Goal: Find specific page/section: Find specific page/section

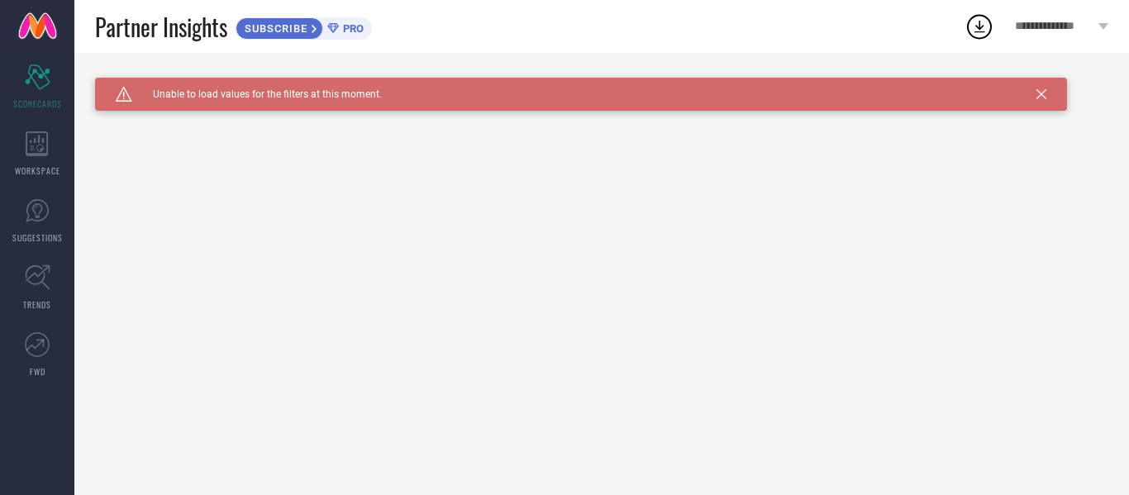
click at [1045, 78] on div "Caution Created with Sketch. Unable to load values for the filters at this mome…" at bounding box center [581, 94] width 972 height 33
click at [1034, 98] on div "Caution Created with Sketch. Unable to load values for the filters at this mome…" at bounding box center [581, 94] width 972 height 33
click at [36, 137] on icon at bounding box center [37, 143] width 23 height 25
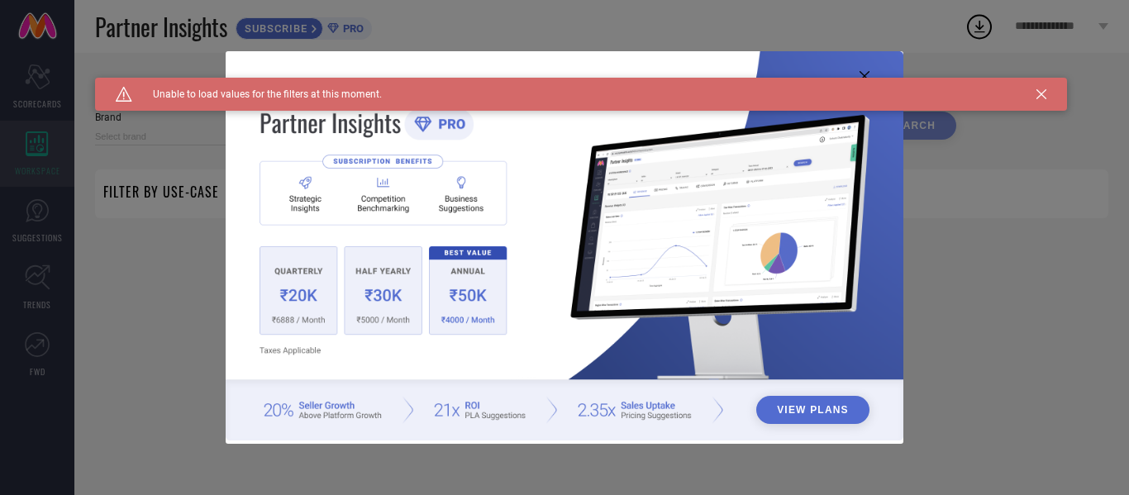
type input "1 STOP FASHION"
type input "All"
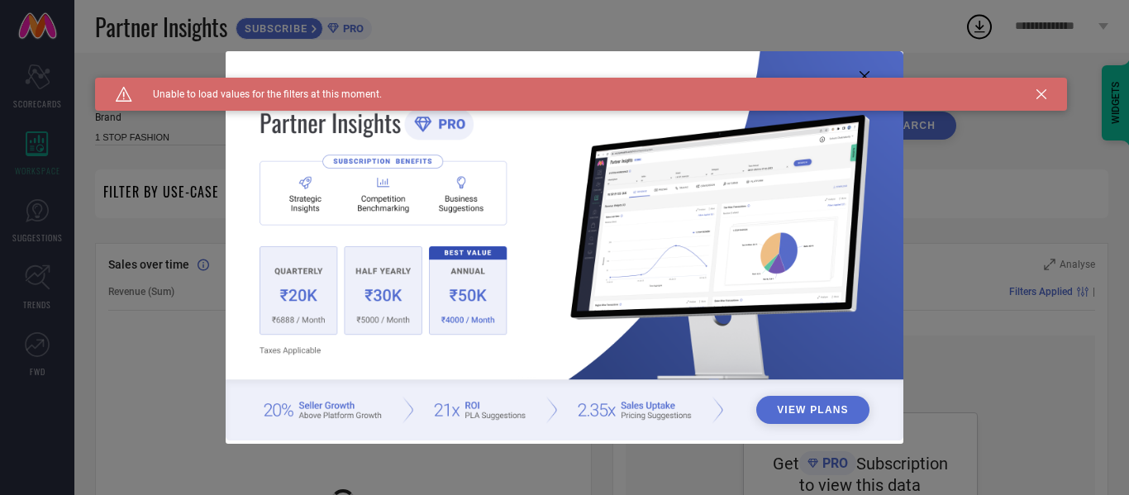
click at [866, 74] on icon at bounding box center [864, 76] width 10 height 10
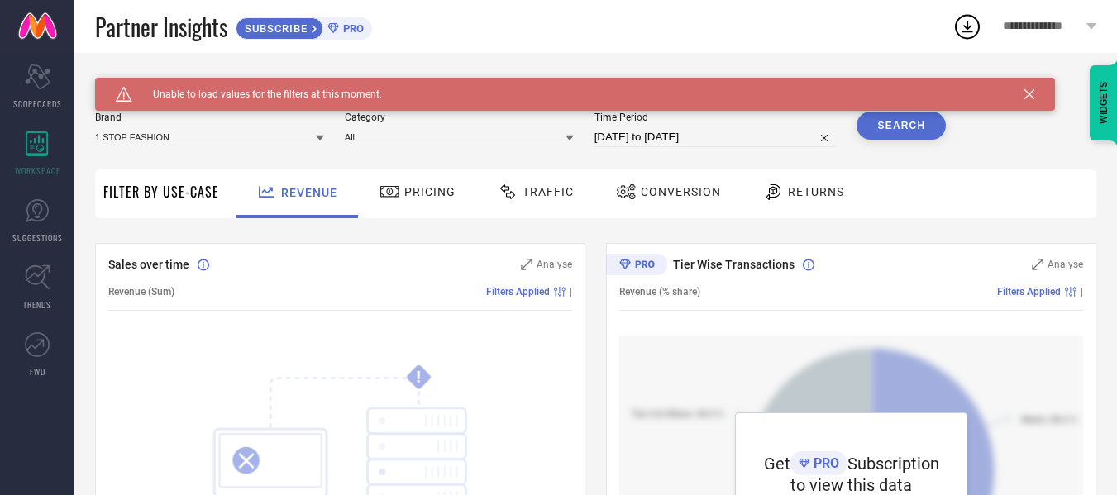
click at [1031, 93] on icon at bounding box center [1029, 94] width 10 height 10
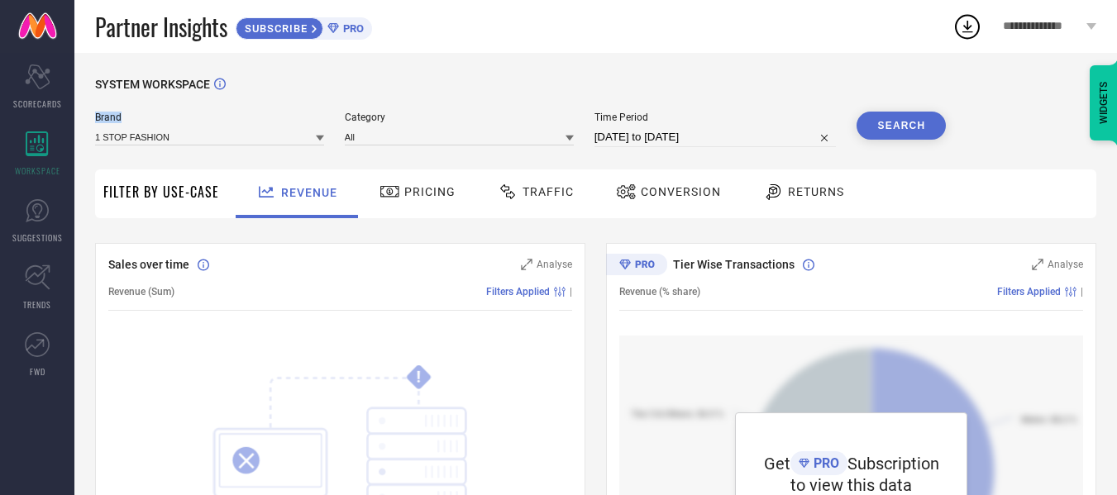
click at [1031, 93] on div "SYSTEM WORKSPACE" at bounding box center [595, 95] width 1001 height 34
click at [446, 198] on span "Pricing" at bounding box center [429, 191] width 51 height 13
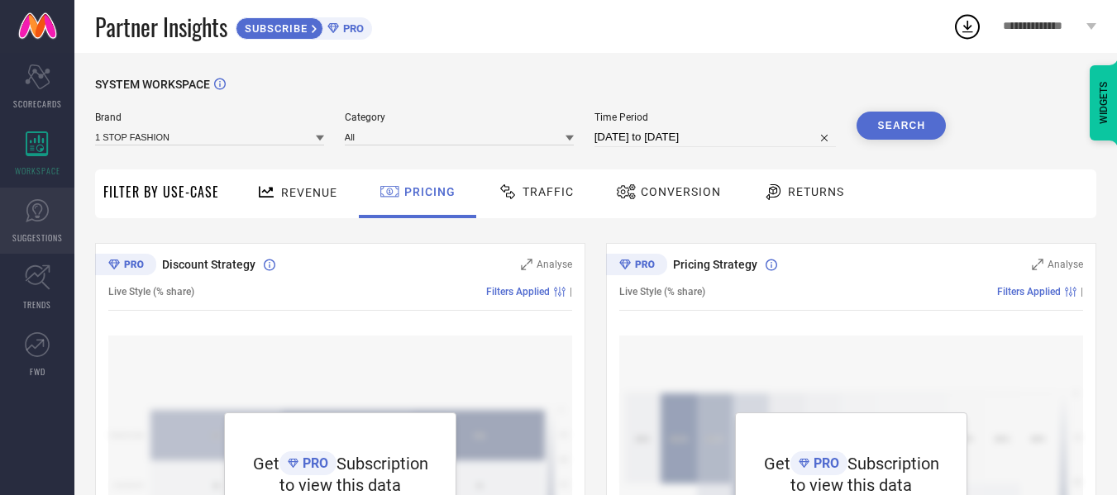
click at [38, 217] on icon at bounding box center [37, 210] width 10 height 15
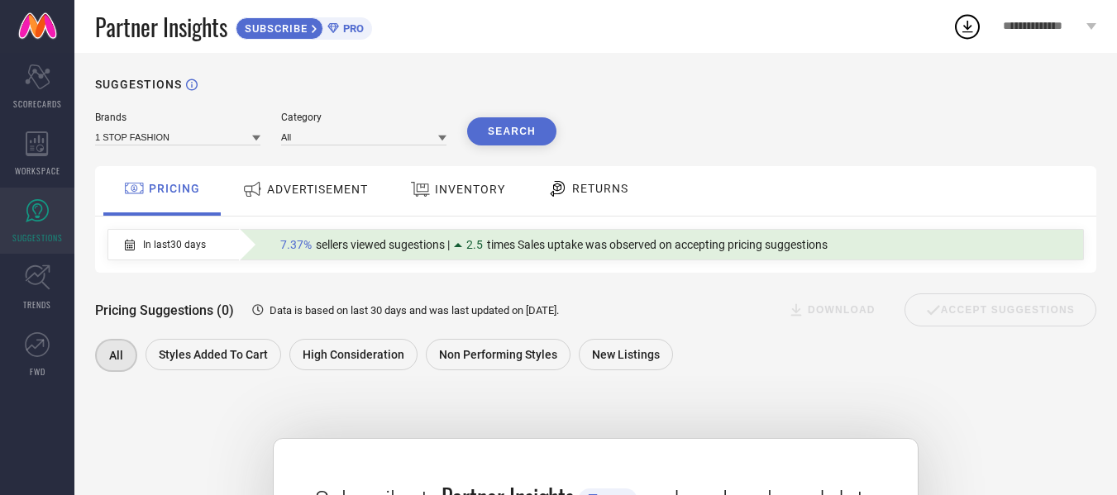
click at [964, 20] on icon at bounding box center [967, 27] width 30 height 30
